Goal: Task Accomplishment & Management: Manage account settings

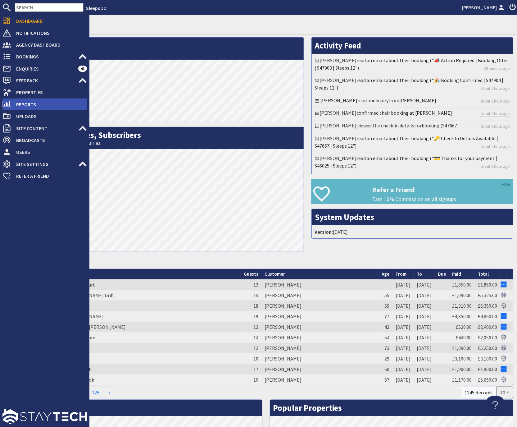
click at [27, 102] on span "Reports" at bounding box center [49, 104] width 76 height 10
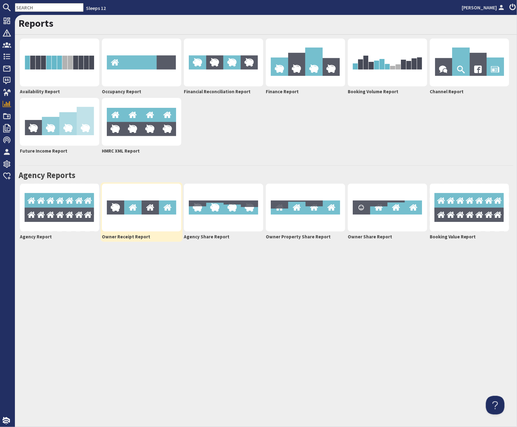
click at [132, 222] on img at bounding box center [141, 208] width 79 height 48
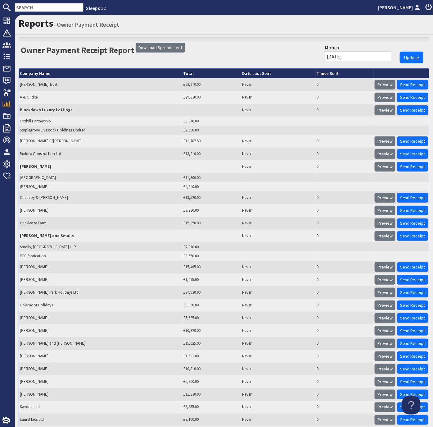
click at [368, 51] on div "Month [DATE]" at bounding box center [358, 53] width 74 height 22
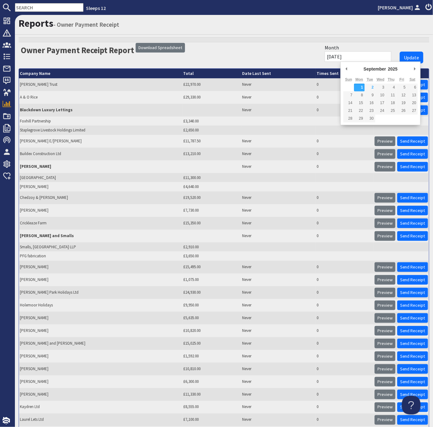
click at [373, 55] on input "[DATE]" at bounding box center [358, 56] width 67 height 11
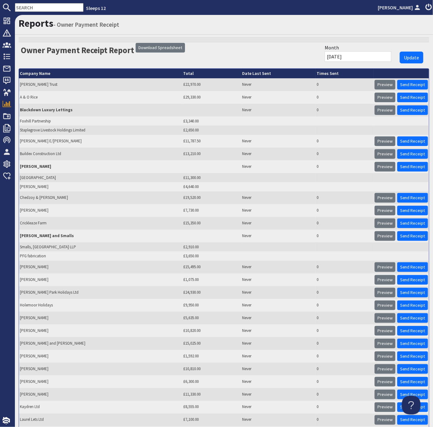
click at [377, 55] on input "[DATE]" at bounding box center [358, 56] width 67 height 11
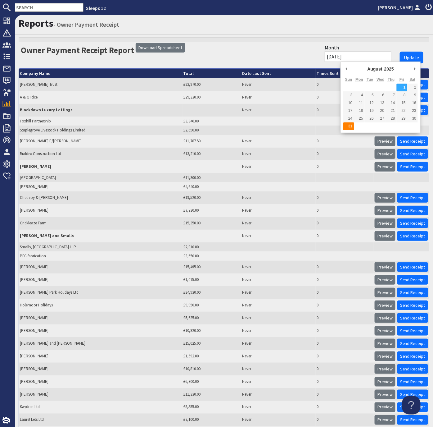
type input "[DATE]"
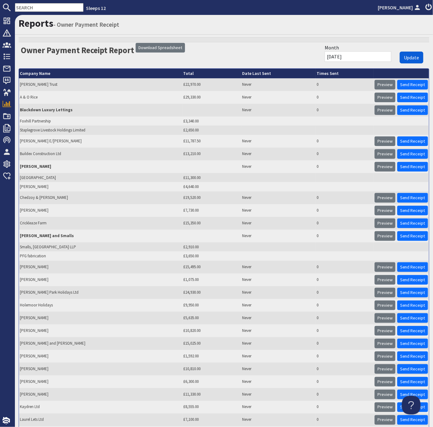
click at [414, 57] on span "Update" at bounding box center [412, 57] width 16 height 6
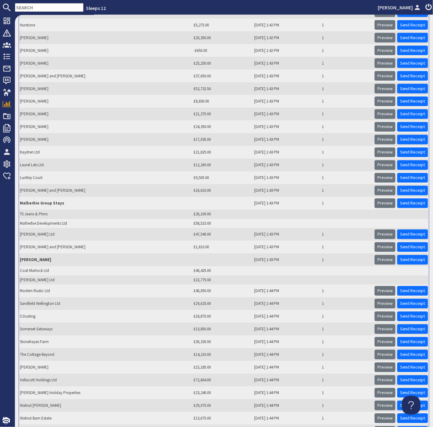
scroll to position [302, 0]
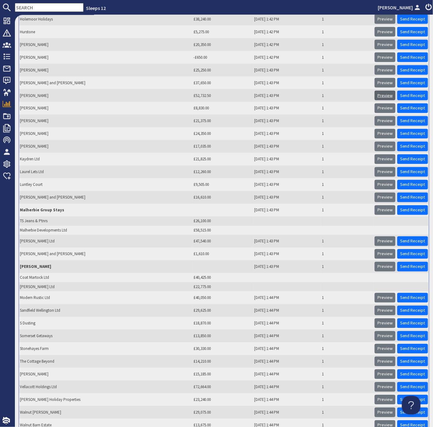
click at [387, 91] on link "Preview" at bounding box center [385, 96] width 21 height 10
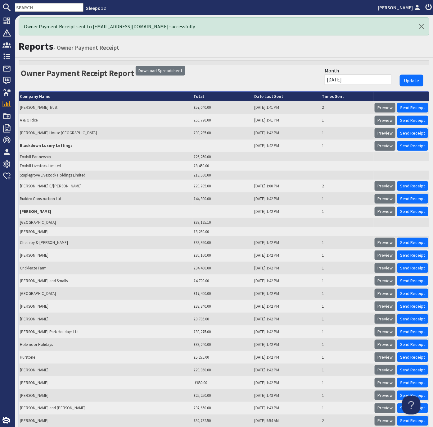
click at [429, 47] on h1 "Reports - Owner Payment Receipt" at bounding box center [224, 46] width 411 height 12
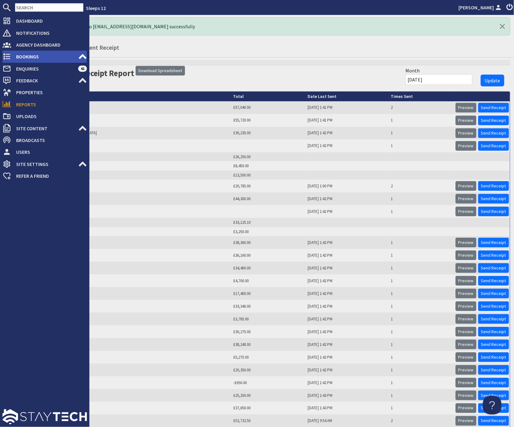
click at [23, 55] on span "Bookings" at bounding box center [44, 57] width 67 height 10
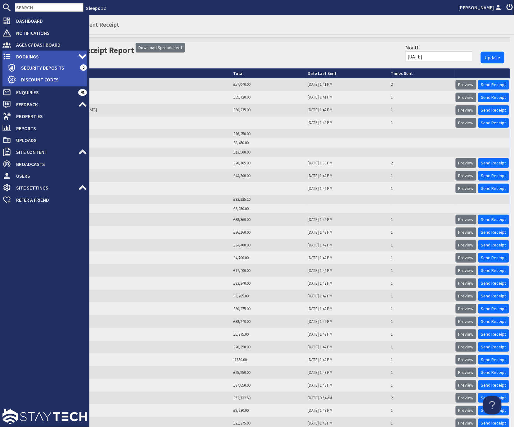
click at [25, 56] on span "Bookings" at bounding box center [44, 57] width 67 height 10
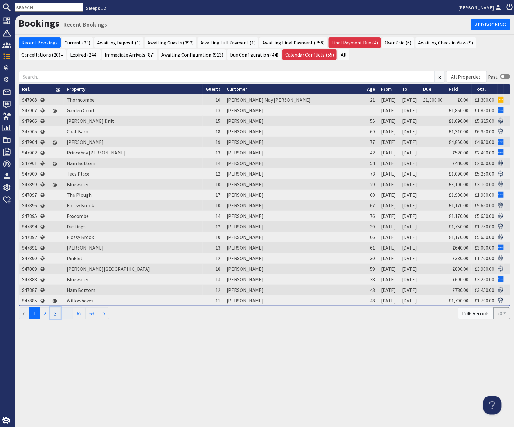
click at [57, 312] on link "3" at bounding box center [55, 313] width 11 height 12
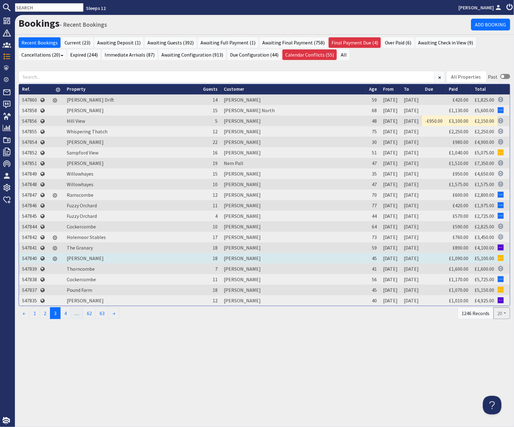
click at [27, 256] on td "S47840" at bounding box center [29, 258] width 21 height 11
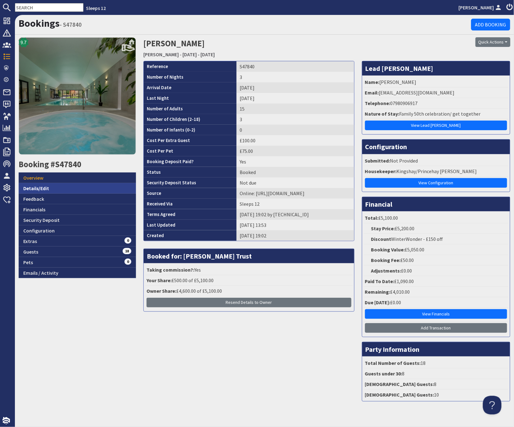
click at [43, 188] on link "Details/Edit" at bounding box center [77, 188] width 117 height 11
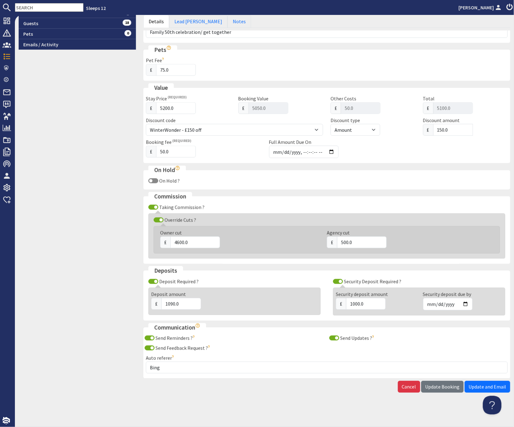
scroll to position [223, 0]
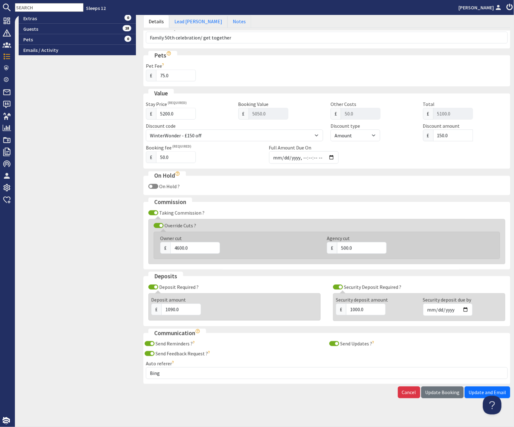
click at [125, 234] on div "9.7 Booking #S47840 Overview Details/Edit Feedback Financials Security Deposit …" at bounding box center [77, 108] width 125 height 587
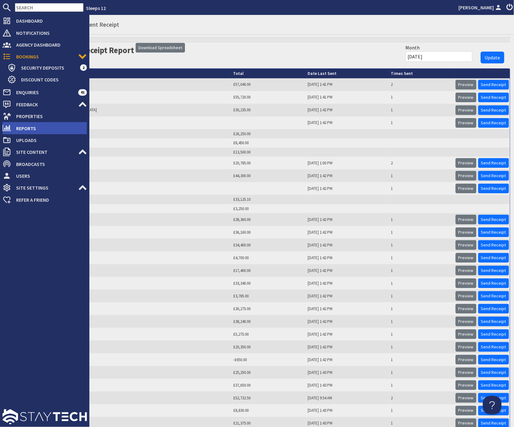
click at [27, 129] on span "Reports" at bounding box center [49, 128] width 76 height 10
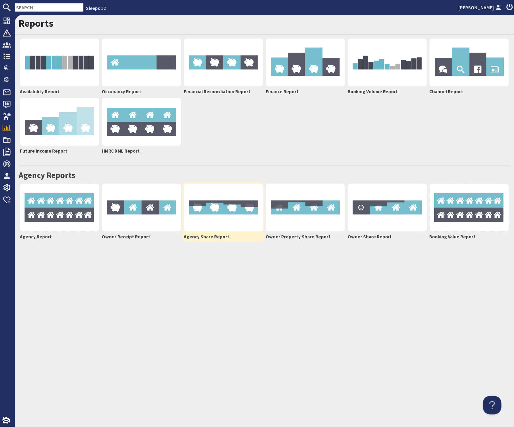
click at [225, 219] on img at bounding box center [223, 208] width 79 height 48
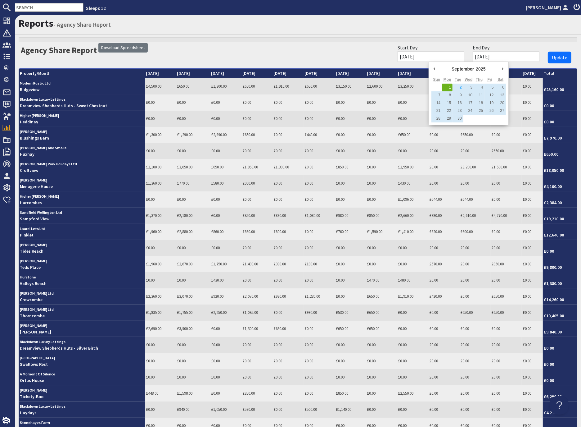
click at [464, 54] on input "[DATE]" at bounding box center [431, 56] width 67 height 11
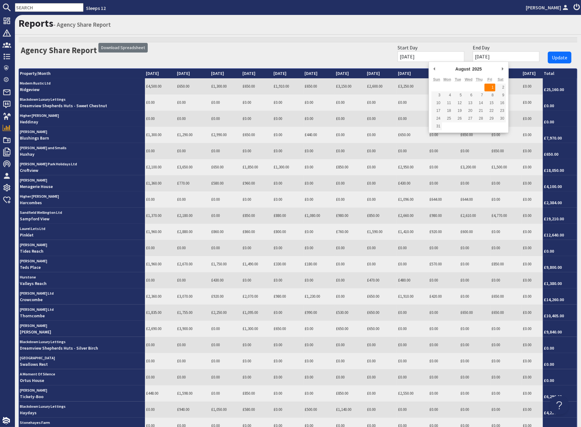
type input "[DATE]"
drag, startPoint x: 494, startPoint y: 84, endPoint x: 505, endPoint y: 72, distance: 16.5
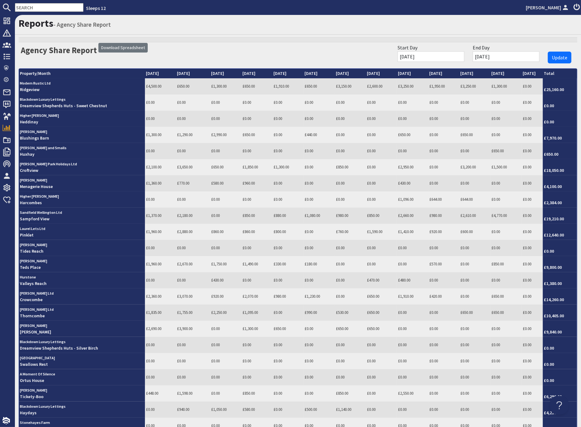
drag, startPoint x: 519, startPoint y: 58, endPoint x: 517, endPoint y: 60, distance: 3.3
click at [517, 58] on input "[DATE]" at bounding box center [506, 56] width 67 height 11
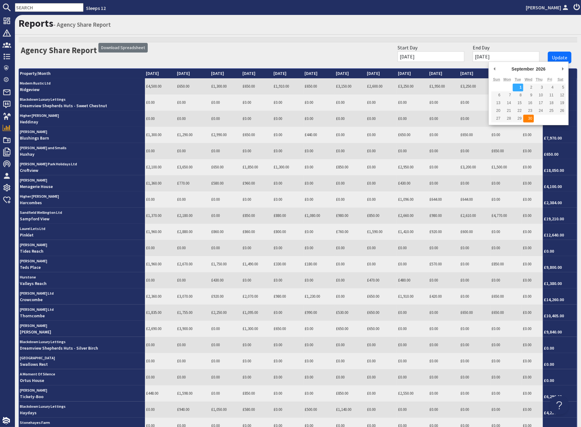
type input "[DATE]"
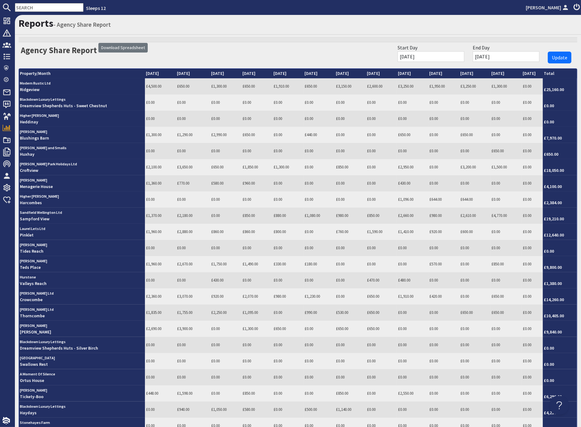
click at [517, 47] on form "Start Day [DATE] End Day [DATE] Update" at bounding box center [484, 53] width 181 height 23
click at [517, 55] on span "Update" at bounding box center [560, 57] width 16 height 6
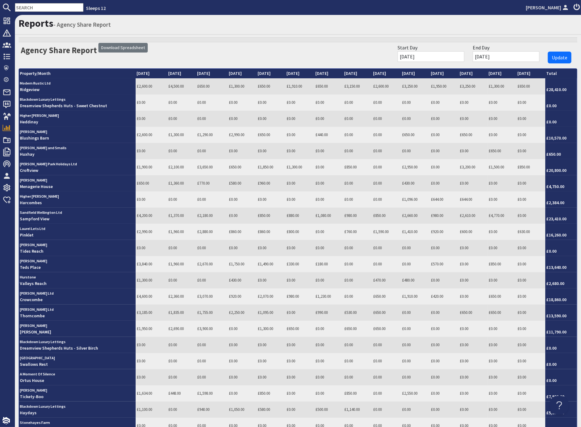
click at [517, 58] on input "[DATE]" at bounding box center [506, 56] width 67 height 11
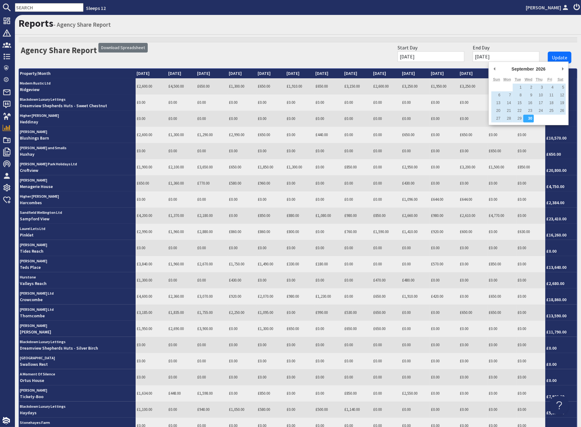
type input "[DATE]"
click at [517, 52] on button "Update" at bounding box center [560, 58] width 24 height 12
